Goal: Information Seeking & Learning: Learn about a topic

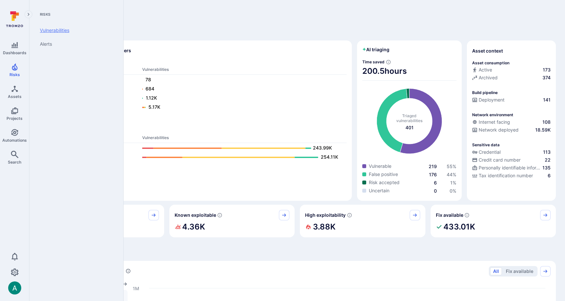
click at [54, 34] on link "Vulnerabilities" at bounding box center [75, 31] width 81 height 14
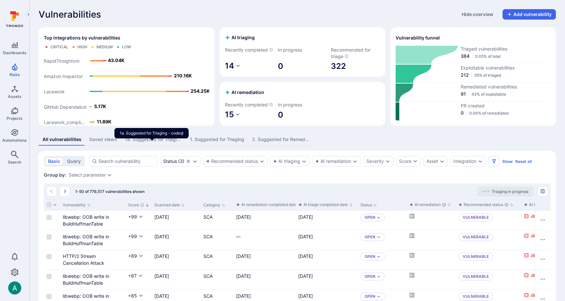
click at [148, 143] on div "1a. Suggested for Triaging - codeql" at bounding box center [153, 139] width 57 height 7
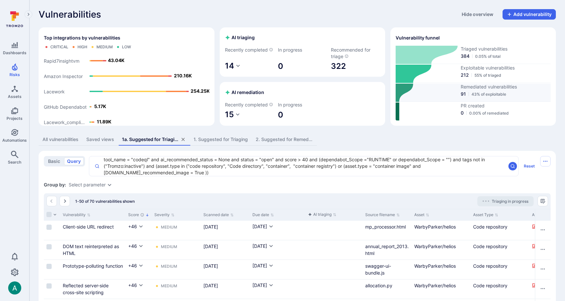
click at [463, 97] on span "91" at bounding box center [463, 94] width 5 height 7
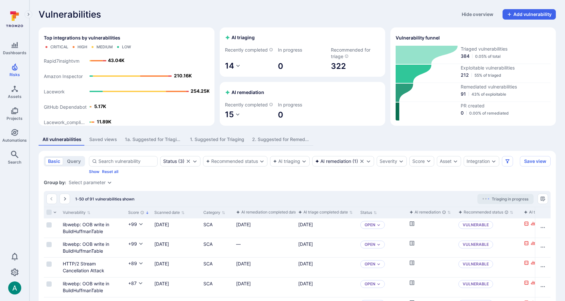
click at [99, 186] on div "Group by: Select parameter" at bounding box center [297, 183] width 507 height 7
click at [101, 185] on div "Select parameter" at bounding box center [87, 182] width 37 height 5
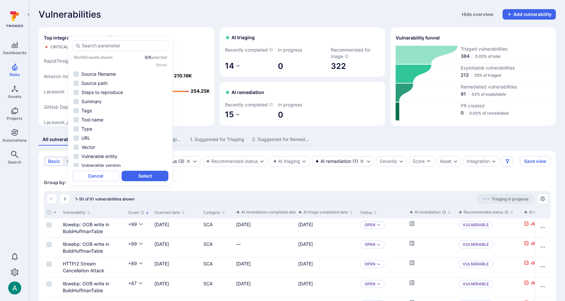
scroll to position [414, 0]
click at [111, 108] on li "Tool name" at bounding box center [120, 109] width 96 height 8
drag, startPoint x: 149, startPoint y: 175, endPoint x: 310, endPoint y: 191, distance: 161.7
click at [149, 175] on button "Select" at bounding box center [145, 176] width 47 height 10
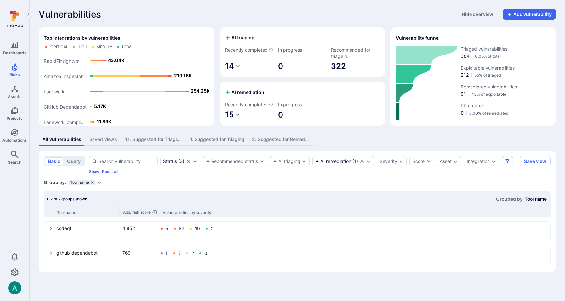
click at [92, 184] on icon "grouping parameters" at bounding box center [92, 182] width 2 height 2
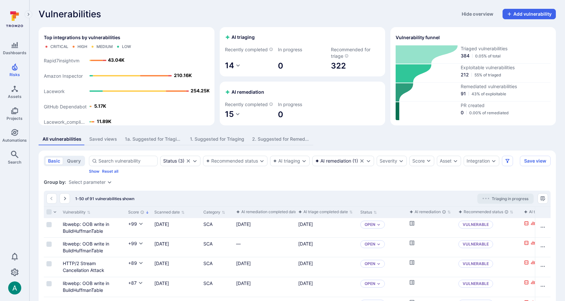
click at [226, 143] on div "1. Suggested for Triaging" at bounding box center [217, 139] width 54 height 7
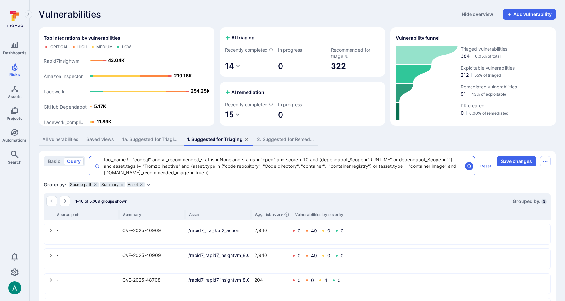
click at [201, 176] on textarea "tool_name != "codeql" and ai_recommended_status = None and status = "open" and …" at bounding box center [281, 167] width 363 height 20
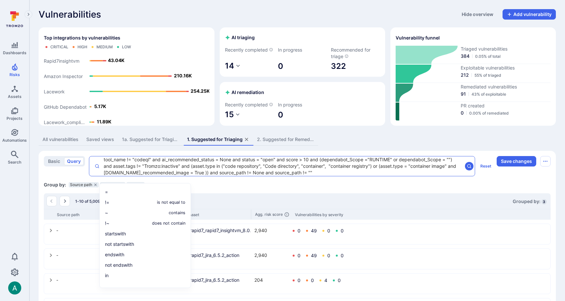
click at [312, 176] on textarea "tool_name != "codeql" and ai_recommended_status = None and status = "open" and …" at bounding box center [281, 167] width 363 height 20
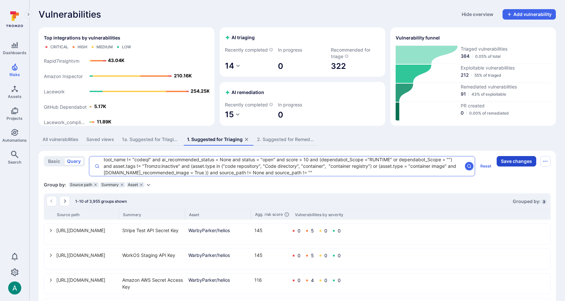
type textarea "tool_name != "codeql" and ai_recommended_status = None and status = "open" and …"
click at [510, 167] on button "Save changes" at bounding box center [517, 161] width 40 height 10
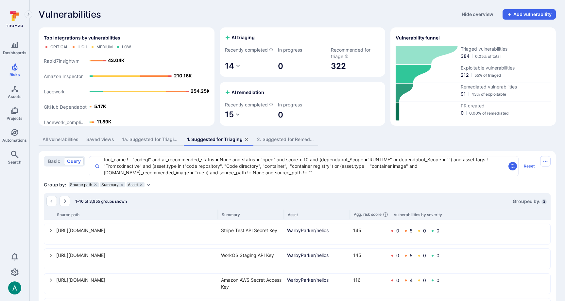
drag, startPoint x: 119, startPoint y: 219, endPoint x: 217, endPoint y: 216, distance: 97.8
click at [217, 216] on div "Source path Summary Asset Agg. risk score Vulnerabilities by severity" at bounding box center [297, 214] width 507 height 11
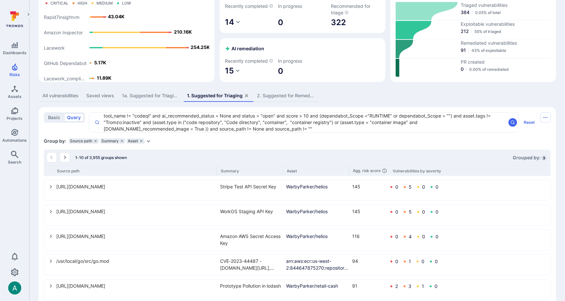
scroll to position [48, 0]
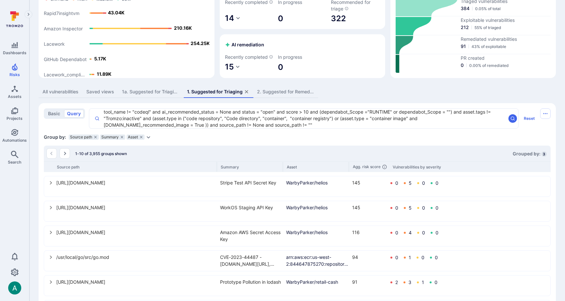
click at [51, 186] on icon "select group" at bounding box center [50, 182] width 5 height 5
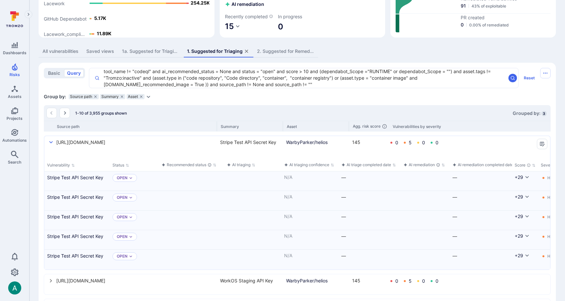
scroll to position [87, 0]
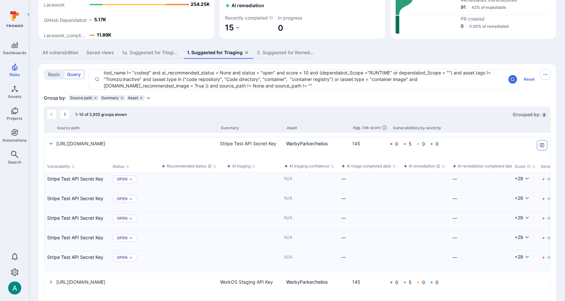
click at [543, 148] on icon "Manage columns" at bounding box center [542, 145] width 5 height 5
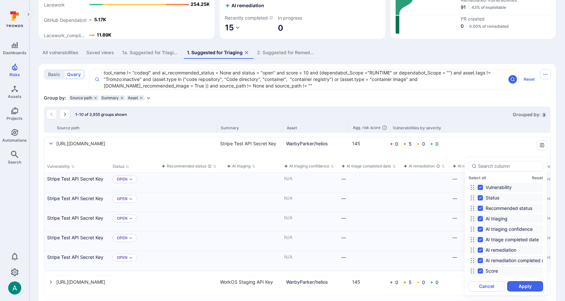
click at [479, 198] on input "Status" at bounding box center [480, 198] width 5 height 5
checkbox input "false"
click at [480, 208] on input "Recommended status" at bounding box center [480, 208] width 5 height 5
checkbox input "false"
click at [482, 230] on input "AI triaging confidence" at bounding box center [480, 229] width 5 height 5
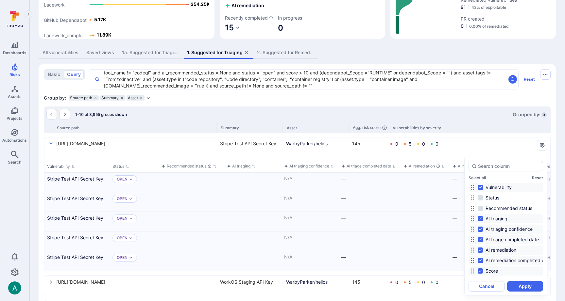
checkbox input "false"
click at [481, 237] on input "AI triage completed date" at bounding box center [480, 239] width 5 height 5
checkbox input "false"
click at [481, 250] on input "AI remediation" at bounding box center [480, 250] width 5 height 5
checkbox input "false"
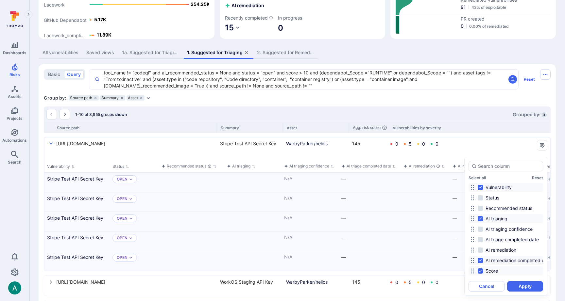
click at [481, 259] on input "AI remediation completed date" at bounding box center [480, 260] width 5 height 5
checkbox input "false"
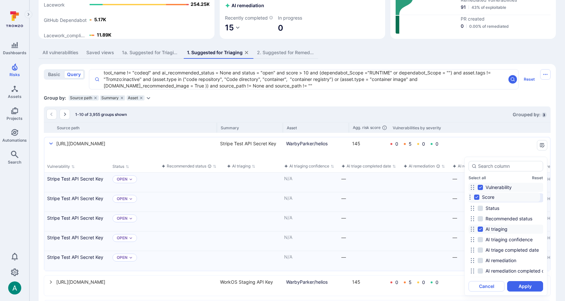
drag, startPoint x: 473, startPoint y: 273, endPoint x: 470, endPoint y: 199, distance: 74.0
click at [470, 199] on icon at bounding box center [468, 197] width 5 height 5
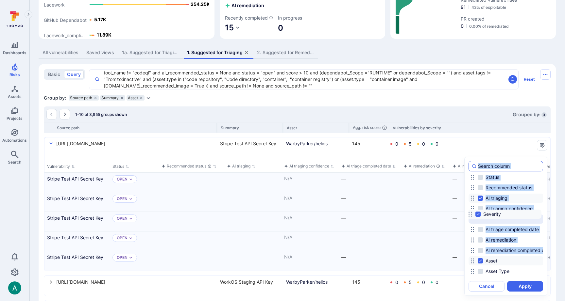
scroll to position [0, 0]
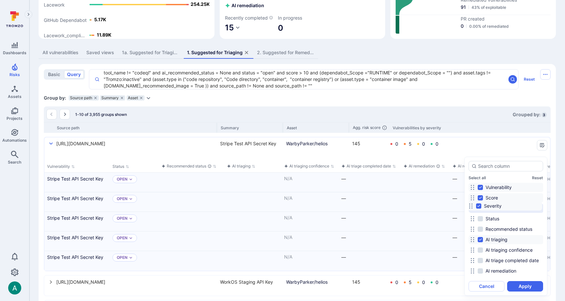
drag, startPoint x: 473, startPoint y: 224, endPoint x: 471, endPoint y: 205, distance: 18.7
click at [471, 205] on icon at bounding box center [470, 206] width 5 height 5
drag, startPoint x: 473, startPoint y: 273, endPoint x: 475, endPoint y: 218, distance: 54.7
click at [475, 218] on circle at bounding box center [475, 218] width 1 height 1
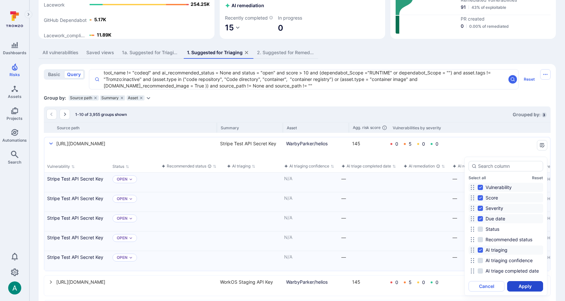
click at [523, 285] on button "Apply" at bounding box center [525, 287] width 36 height 10
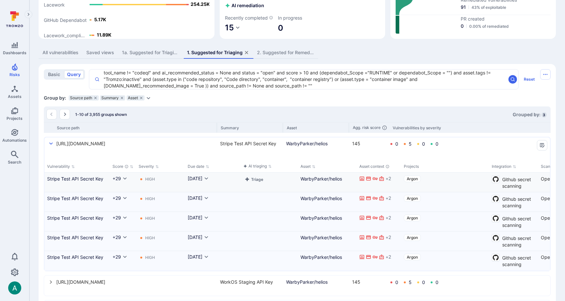
scroll to position [96, 0]
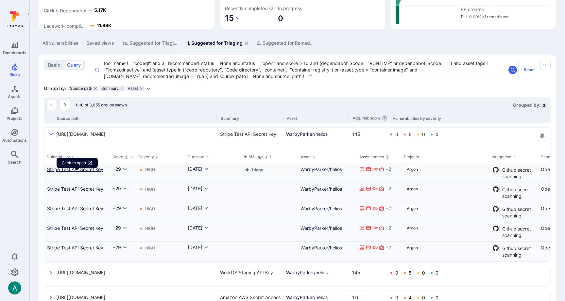
click at [59, 173] on link "Stripe Test API Secret Key" at bounding box center [77, 169] width 60 height 7
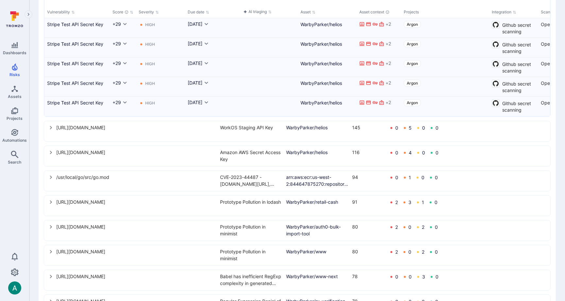
scroll to position [247, 0]
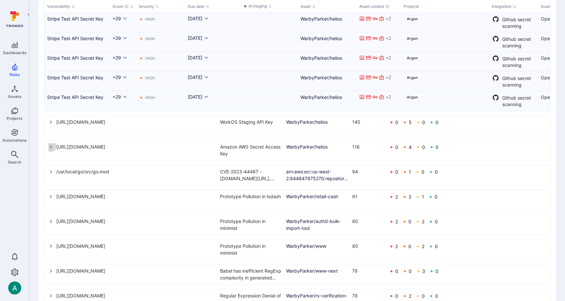
click at [50, 150] on icon "select group" at bounding box center [50, 147] width 5 height 5
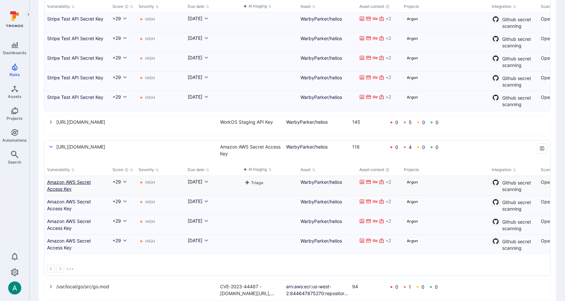
click at [70, 188] on link "Amazon AWS Secret Access Key" at bounding box center [77, 186] width 60 height 14
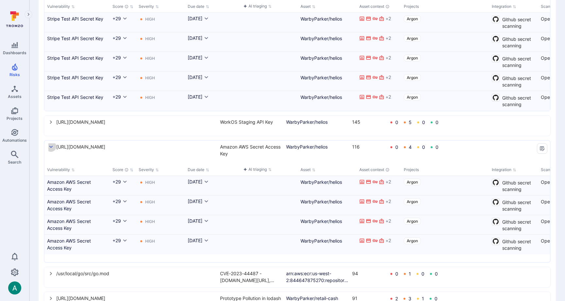
click at [50, 148] on icon "select group" at bounding box center [51, 147] width 4 height 2
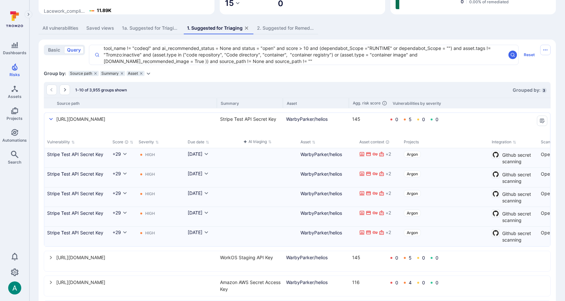
scroll to position [111, 0]
click at [255, 159] on button "Triage" at bounding box center [253, 155] width 21 height 8
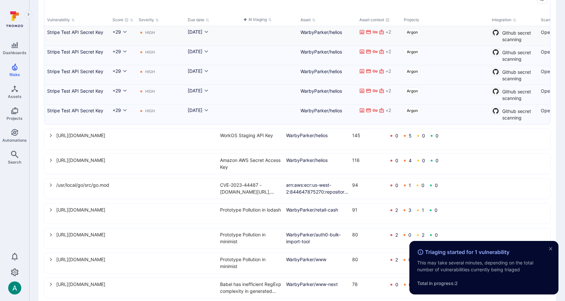
scroll to position [240, 0]
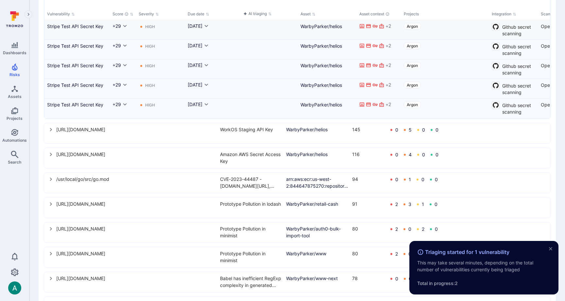
click at [47, 163] on div "[URL][DOMAIN_NAME] Amazon AWS Secret Access Key WarbyParker/helios 116 0 4 0 0" at bounding box center [297, 158] width 506 height 20
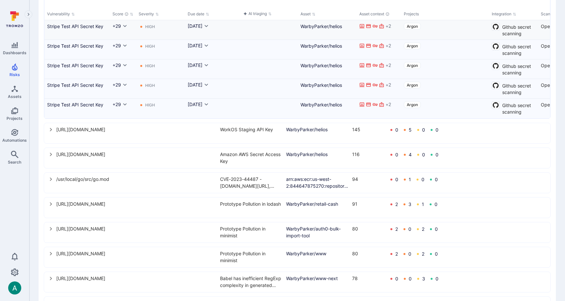
click at [50, 157] on icon "select group" at bounding box center [50, 154] width 5 height 5
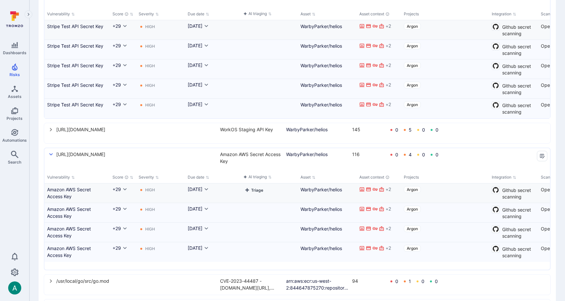
click at [257, 194] on button "Triage" at bounding box center [253, 190] width 21 height 8
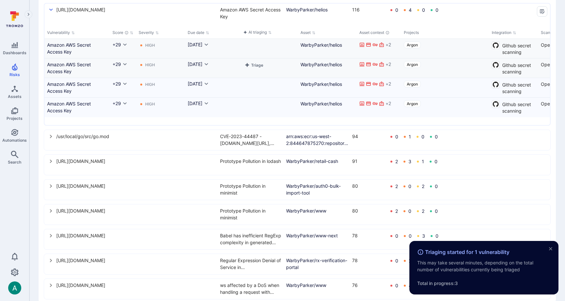
scroll to position [404, 0]
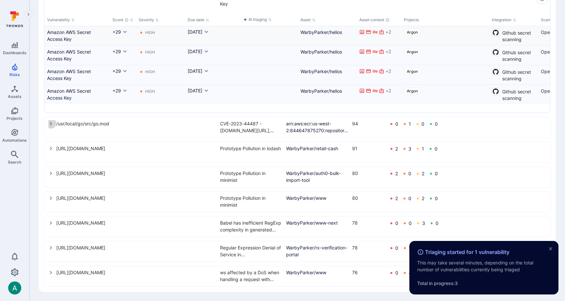
click at [52, 123] on icon "select group" at bounding box center [50, 123] width 5 height 5
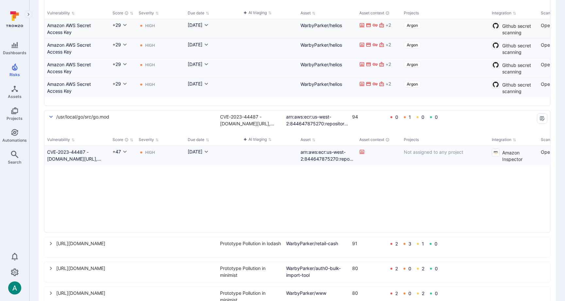
click at [48, 247] on icon "select group" at bounding box center [50, 243] width 5 height 5
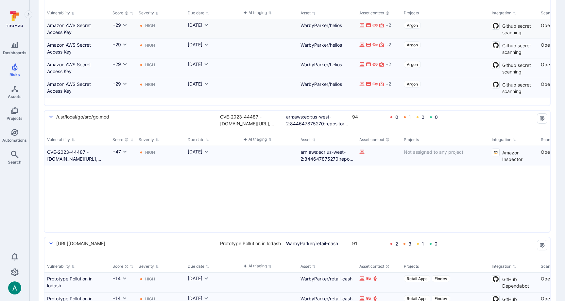
scroll to position [581, 0]
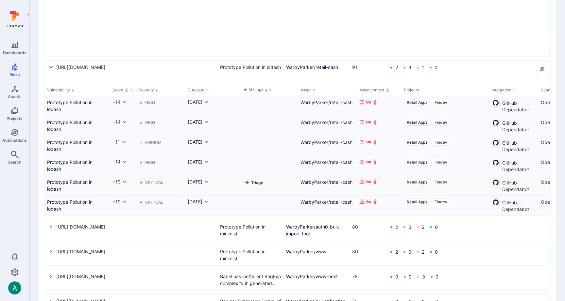
click at [255, 187] on button "Triage" at bounding box center [253, 183] width 21 height 8
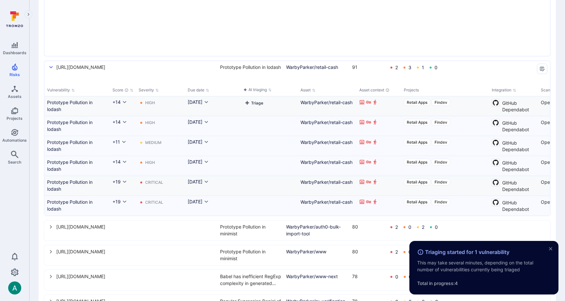
click at [256, 107] on button "Triage" at bounding box center [253, 103] width 21 height 8
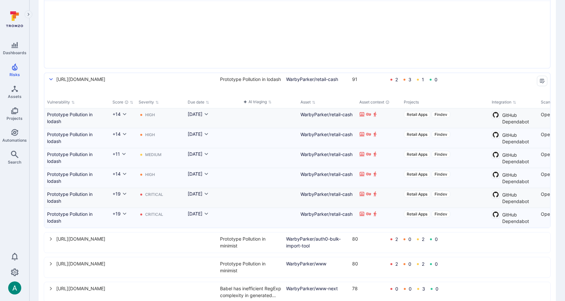
scroll to position [571, 0]
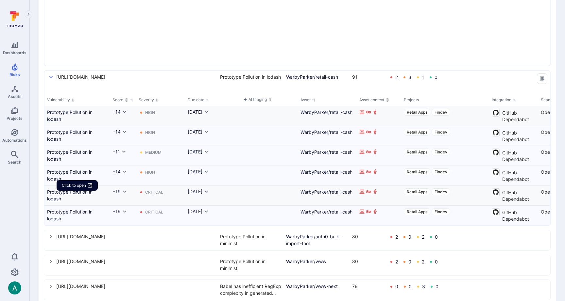
click at [82, 197] on link "Prototype Pollution in lodash" at bounding box center [77, 196] width 60 height 14
click at [48, 83] on div "[URL][DOMAIN_NAME] Prototype Pollution in lodash WarbyParker/retail-cash 91 2 3…" at bounding box center [297, 81] width 506 height 20
click at [50, 80] on icon "select group" at bounding box center [50, 77] width 5 height 5
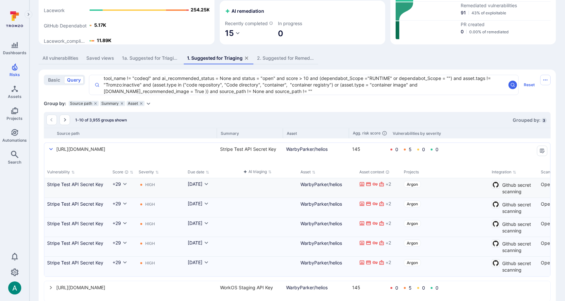
scroll to position [44, 0]
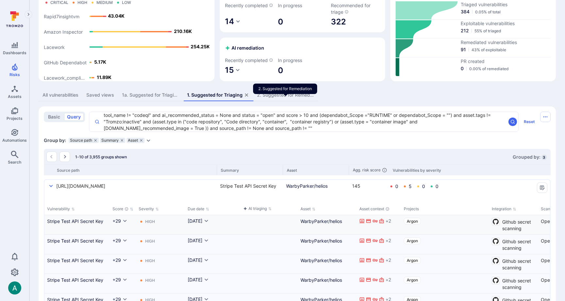
click at [294, 98] on div "2. Suggested for Remediation" at bounding box center [285, 95] width 57 height 7
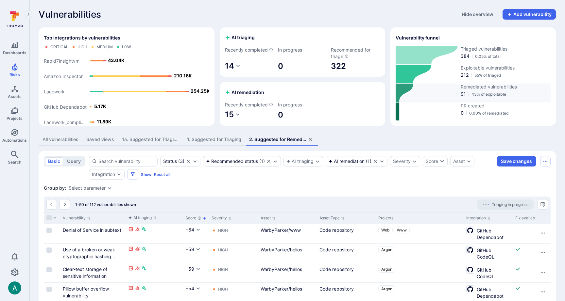
click at [482, 90] on span "Remediated vulnerabilities" at bounding box center [506, 87] width 90 height 7
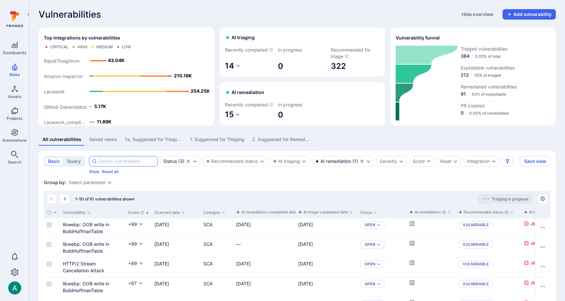
click at [108, 165] on input at bounding box center [126, 161] width 56 height 7
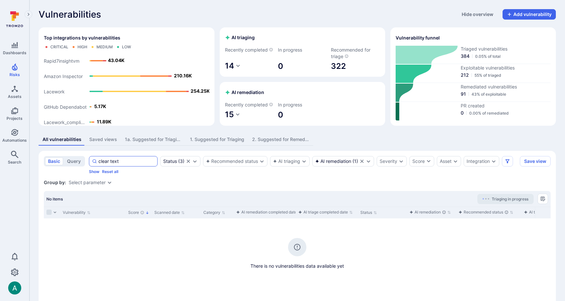
click at [117, 165] on input "clear text" at bounding box center [126, 161] width 56 height 7
type input "logging"
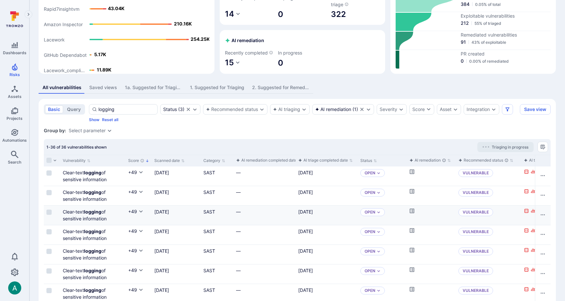
scroll to position [60, 0]
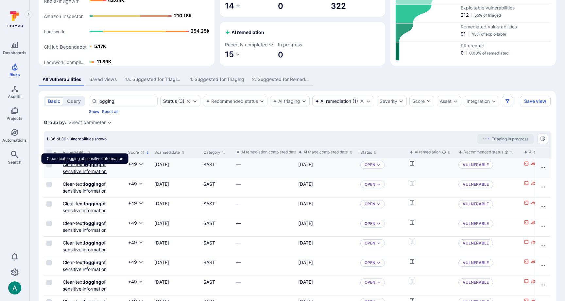
click at [79, 171] on link "Clear-text logging of sensitive information" at bounding box center [85, 168] width 44 height 12
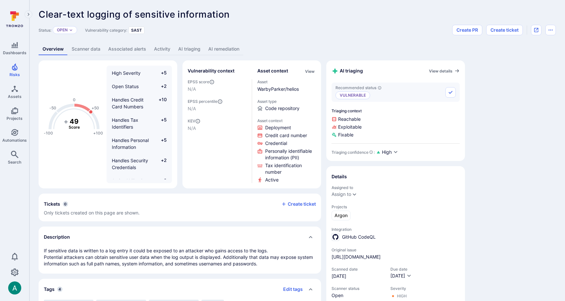
click at [220, 51] on link "AI remediation" at bounding box center [223, 49] width 39 height 12
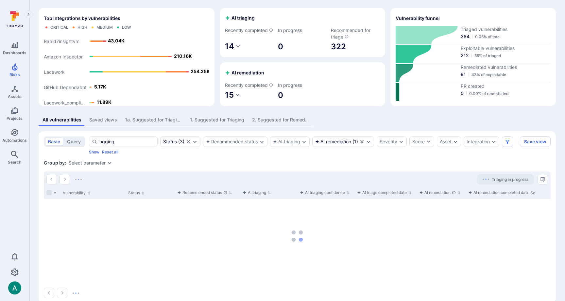
scroll to position [21, 0]
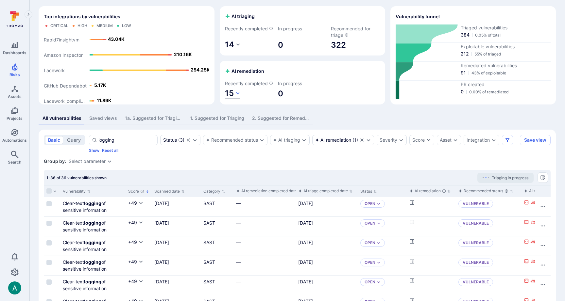
click at [236, 94] on icon "button" at bounding box center [238, 93] width 4 height 2
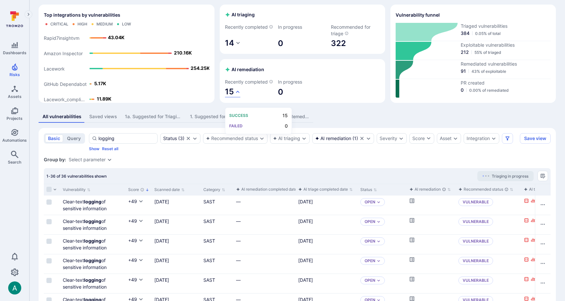
drag, startPoint x: 372, startPoint y: 119, endPoint x: 445, endPoint y: 41, distance: 106.9
click at [372, 117] on div at bounding box center [282, 150] width 565 height 301
